Goal: Task Accomplishment & Management: Manage account settings

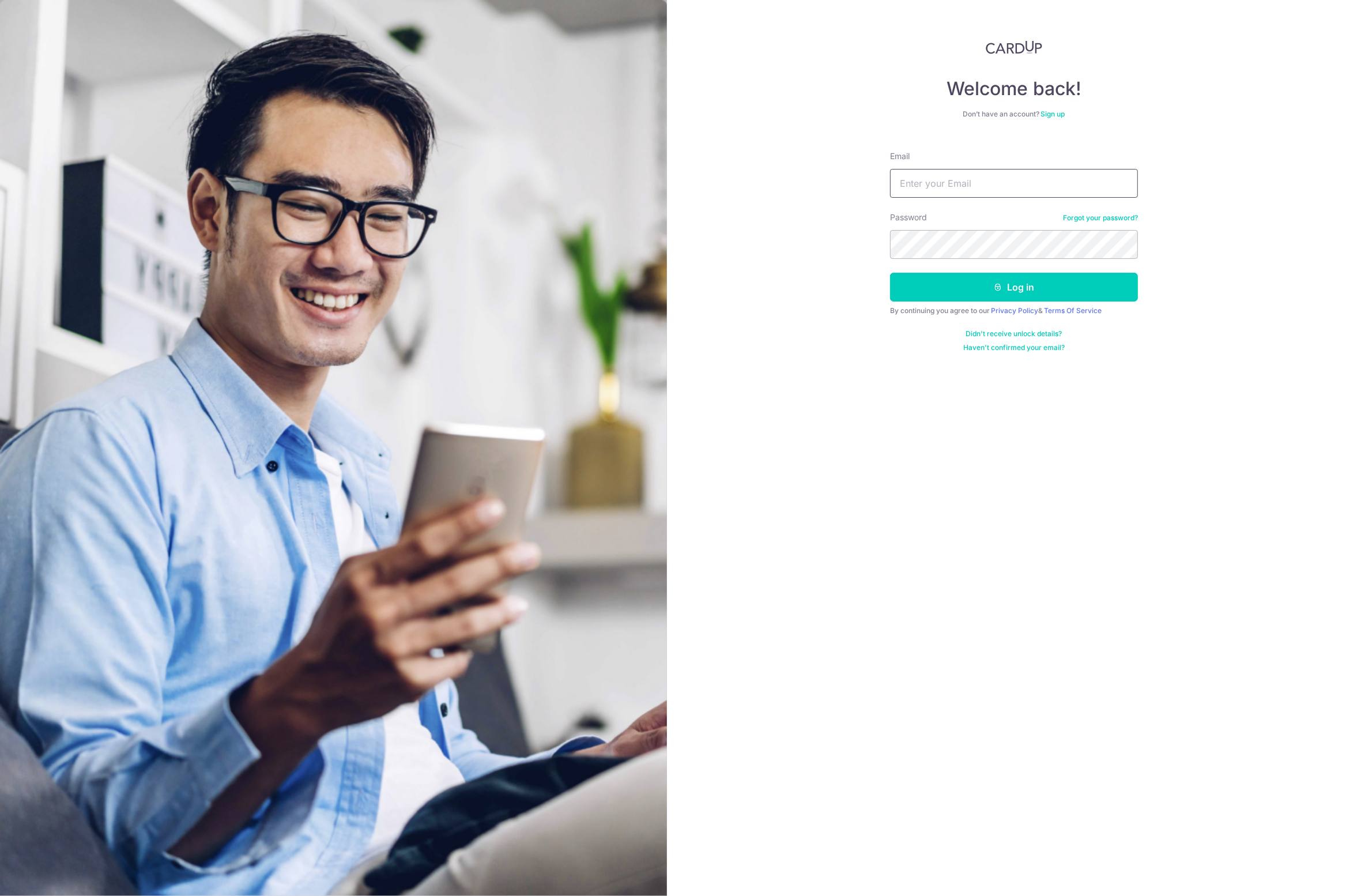
click at [914, 180] on input "Email" at bounding box center [1014, 183] width 248 height 29
type input "[PERSON_NAME][EMAIL_ADDRESS][DOMAIN_NAME]"
click at [1004, 286] on button "Log in" at bounding box center [1014, 287] width 248 height 29
